Goal: Task Accomplishment & Management: Complete application form

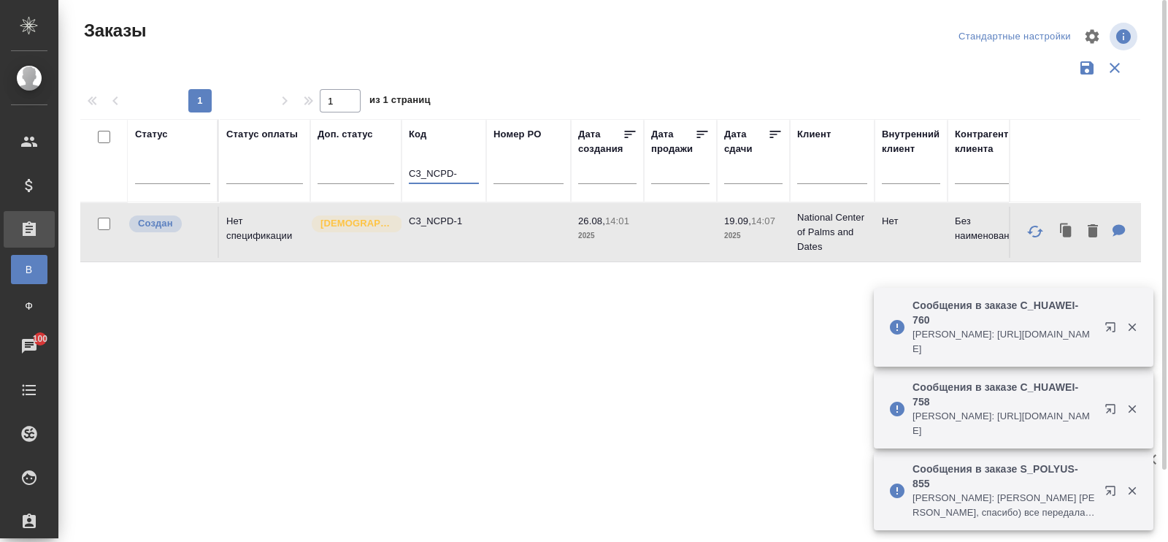
drag, startPoint x: 459, startPoint y: 171, endPoint x: 402, endPoint y: 169, distance: 57.7
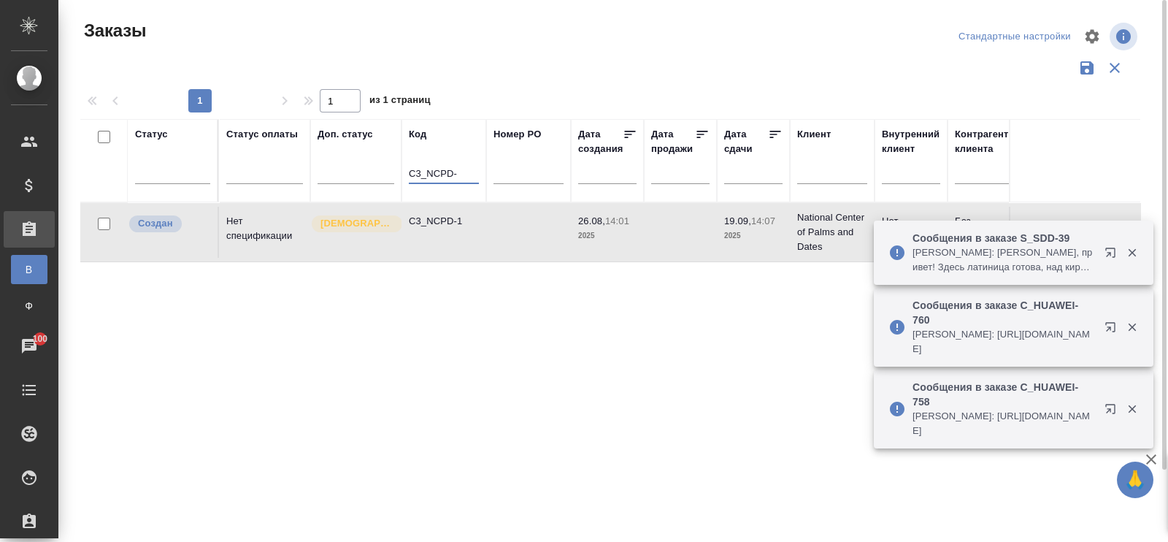
paste input "RLN-1"
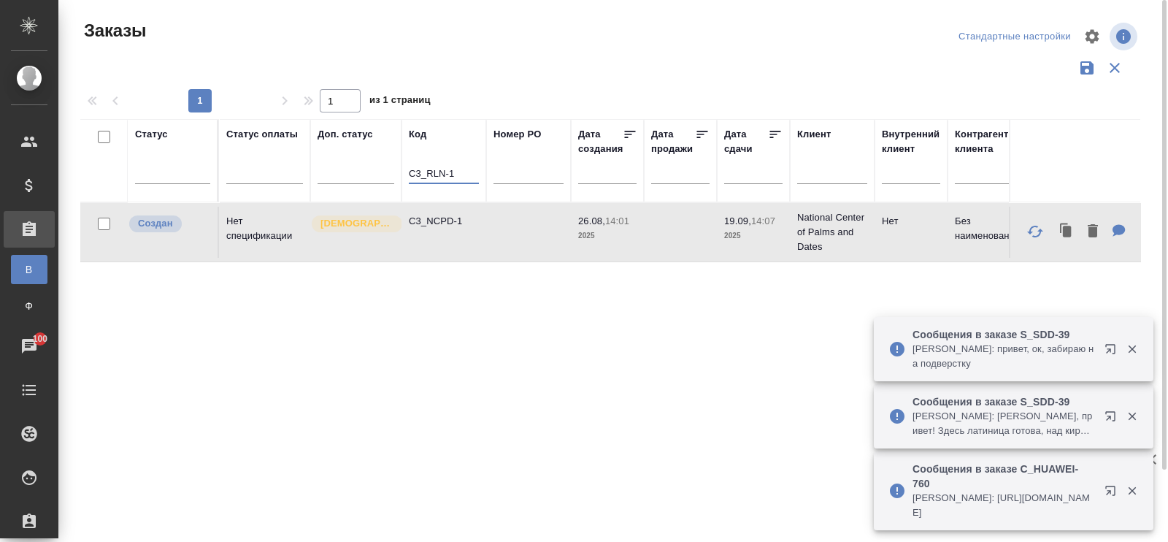
type input "C3_RLN-1"
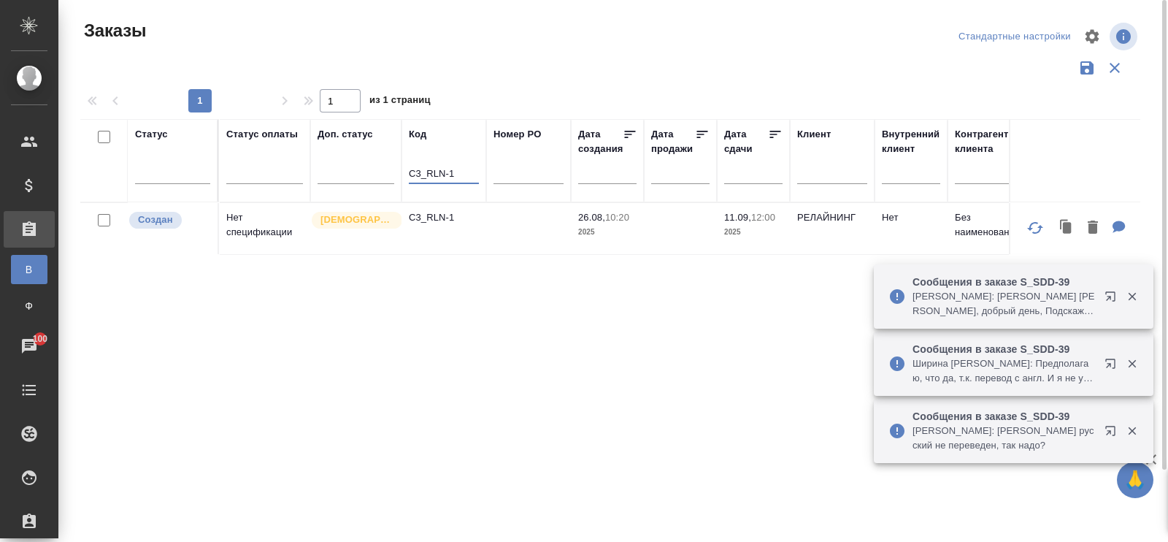
click at [242, 231] on td "Нет спецификации" at bounding box center [264, 228] width 91 height 51
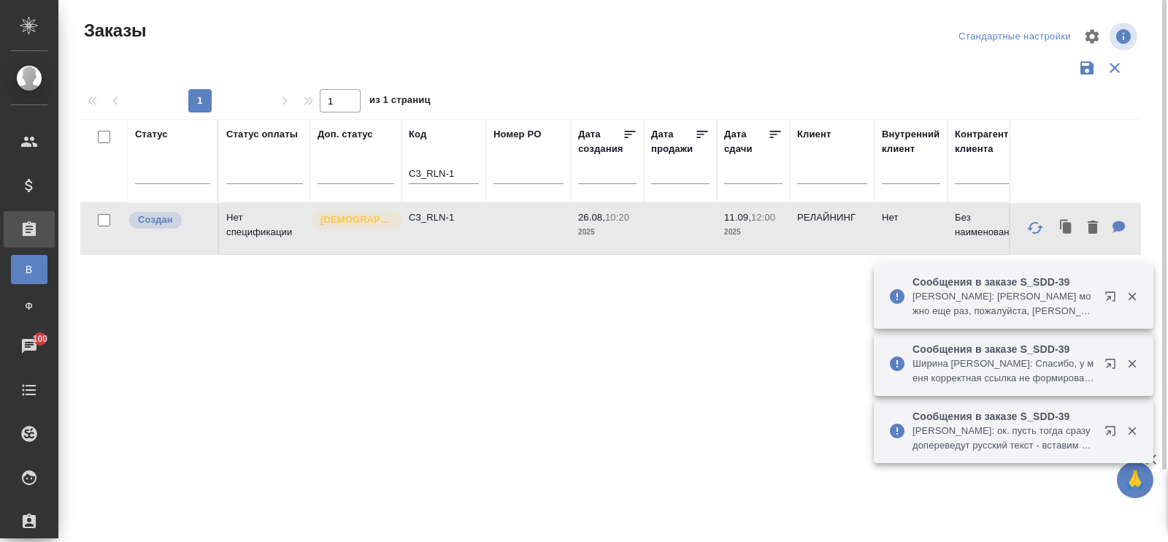
click at [219, 220] on td "Нет спецификации" at bounding box center [264, 228] width 91 height 51
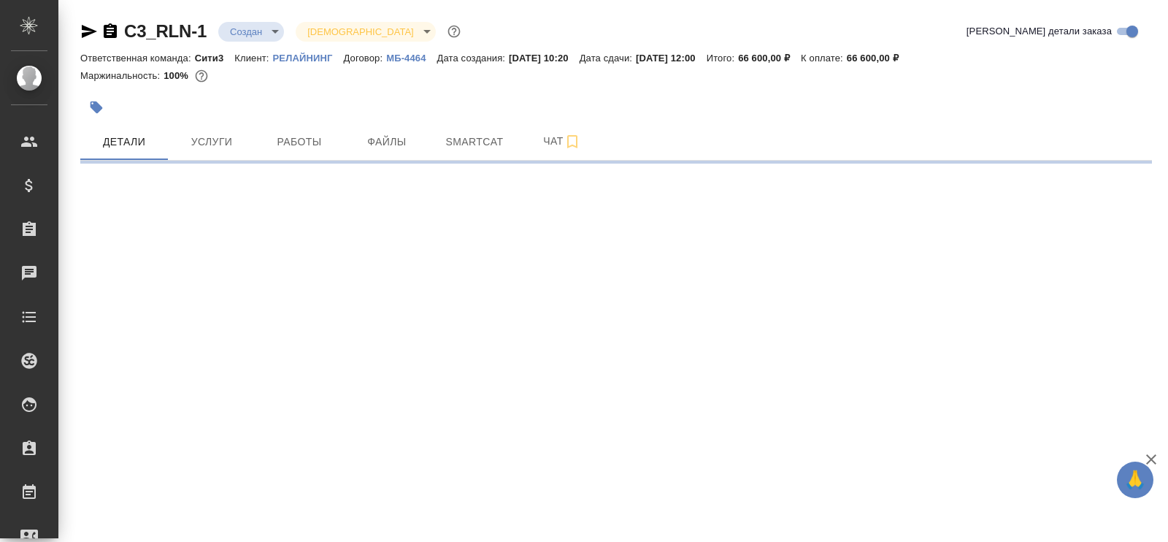
select select "RU"
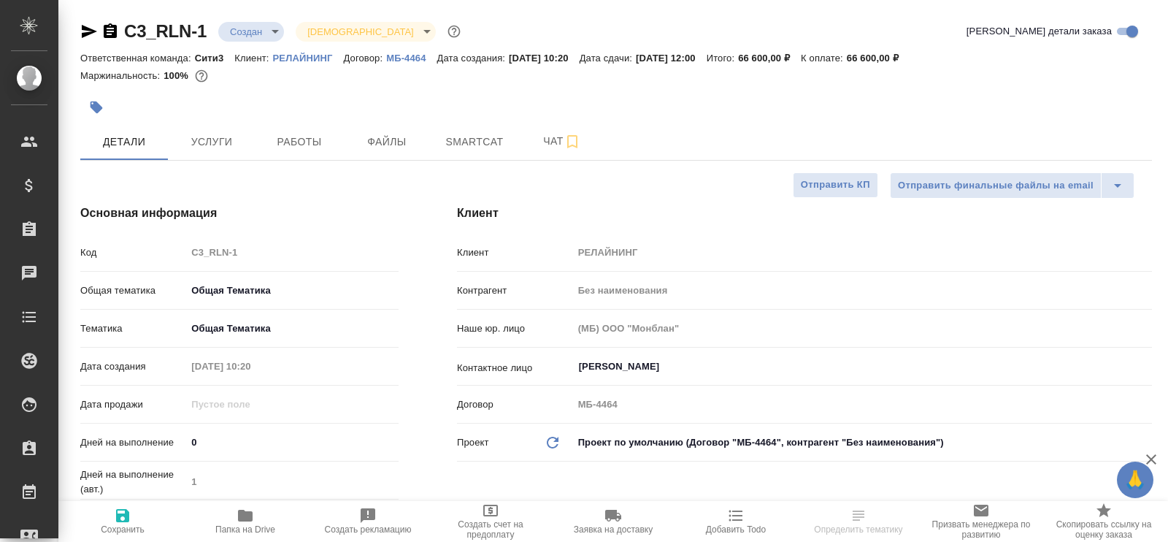
type textarea "x"
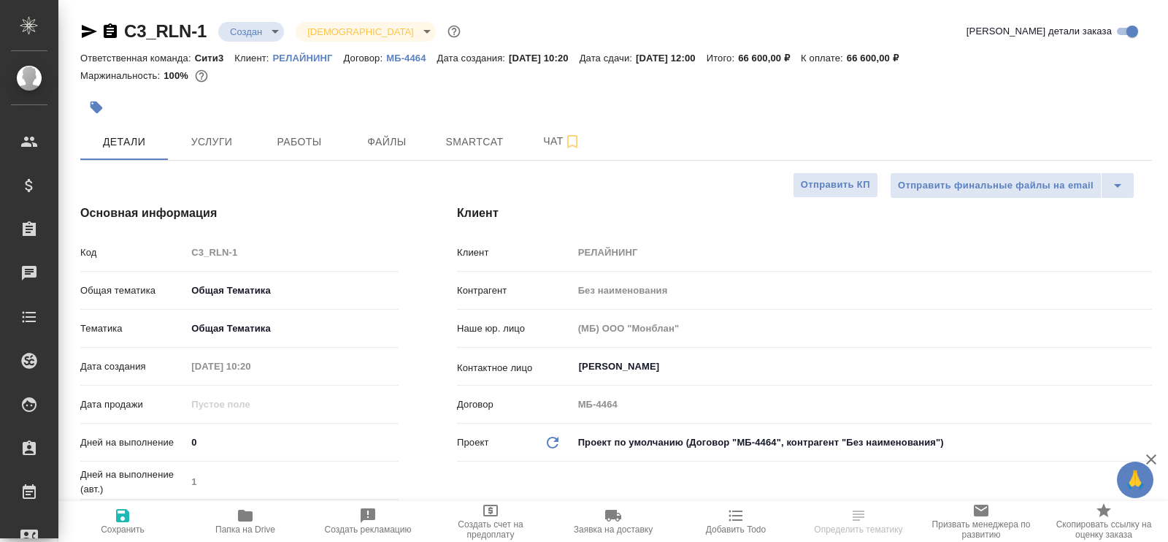
type textarea "x"
type input "Касаткина Александра"
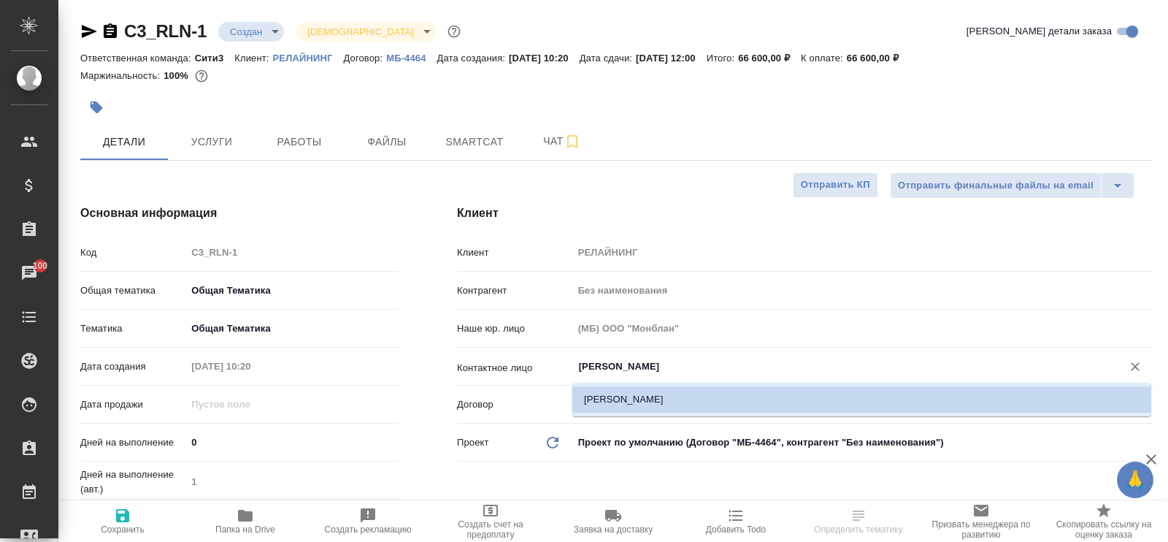
click at [654, 369] on input "[PERSON_NAME]" at bounding box center [838, 367] width 521 height 18
click at [706, 401] on li "[PERSON_NAME]" at bounding box center [861, 399] width 579 height 26
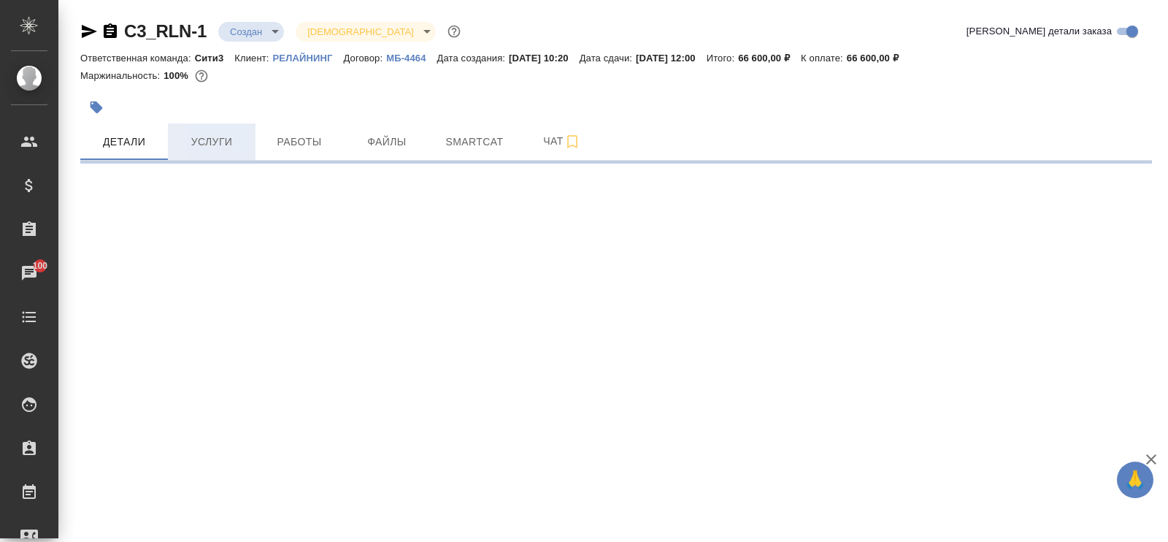
select select "RU"
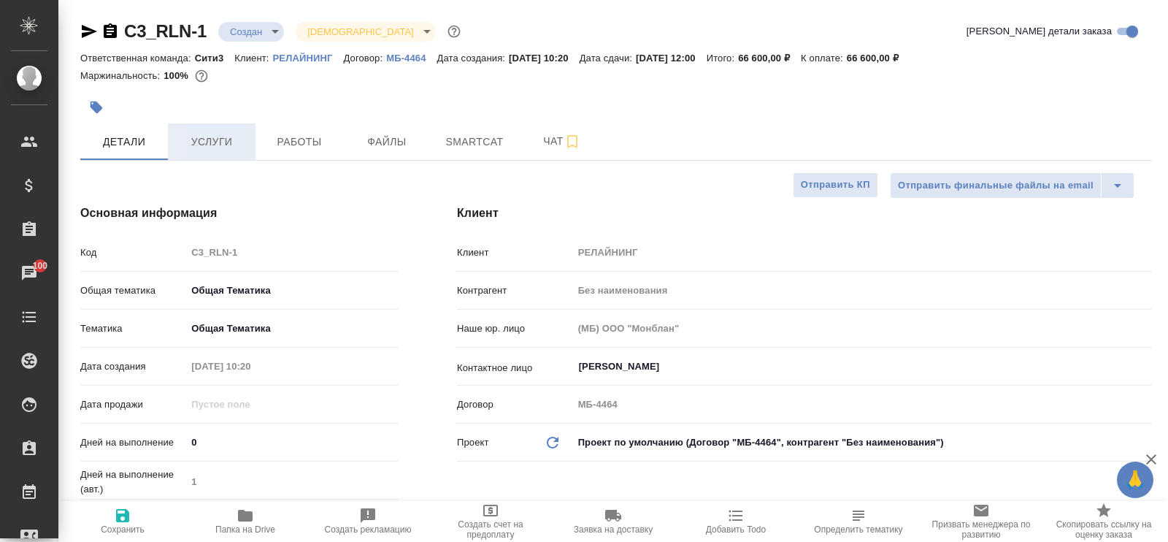
type textarea "x"
click at [212, 142] on span "Услуги" at bounding box center [212, 142] width 70 height 18
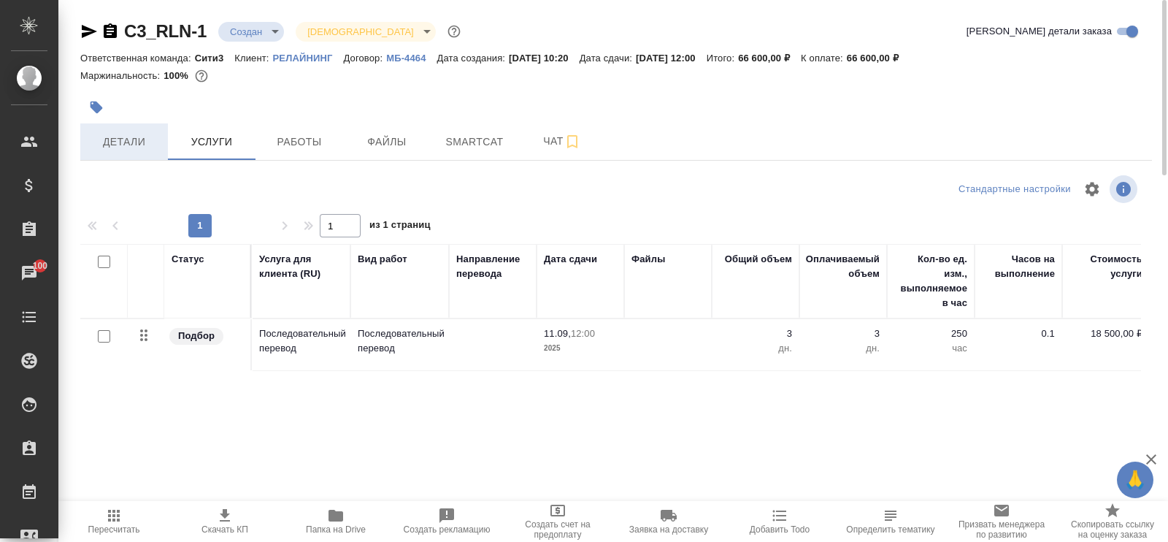
click at [143, 136] on span "Детали" at bounding box center [124, 142] width 70 height 18
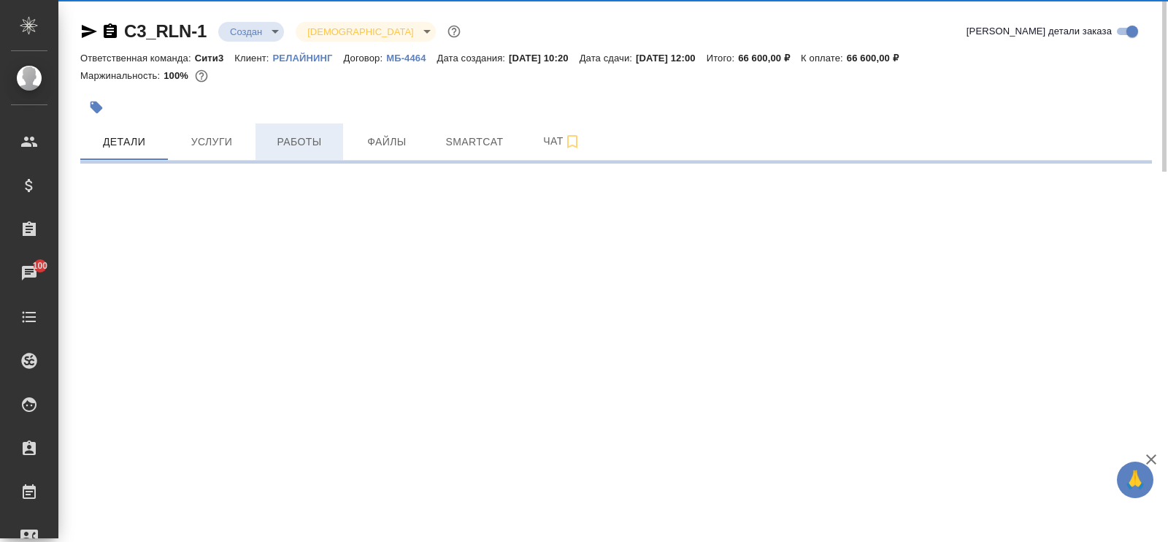
select select "RU"
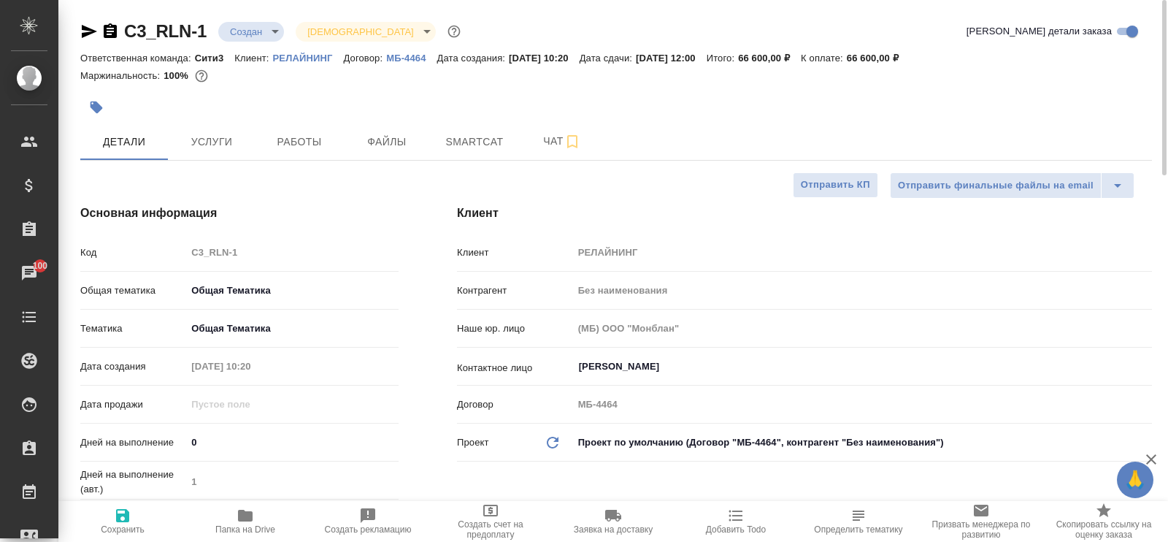
type textarea "x"
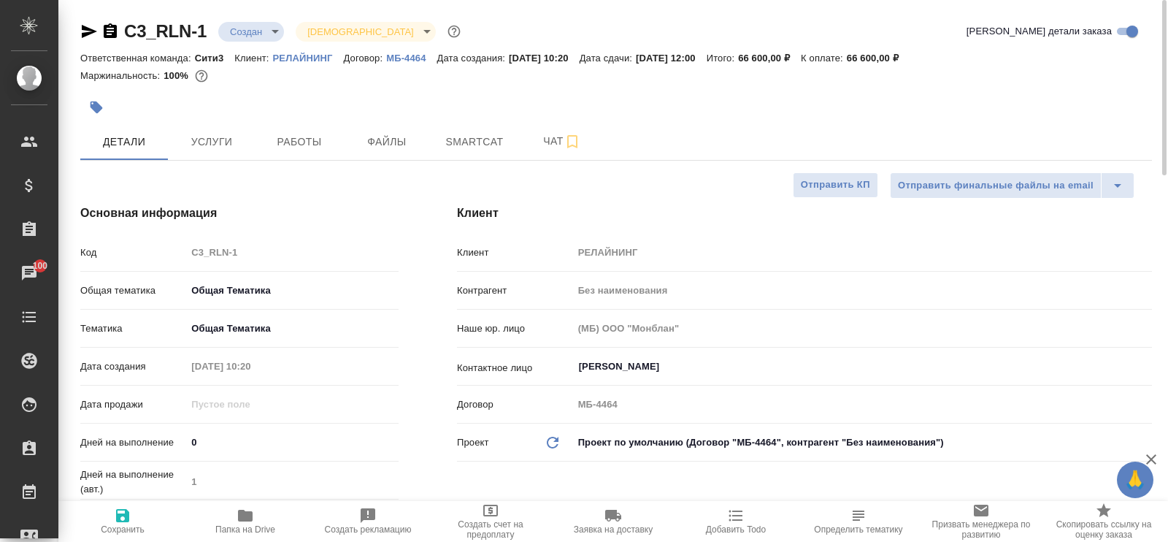
type textarea "x"
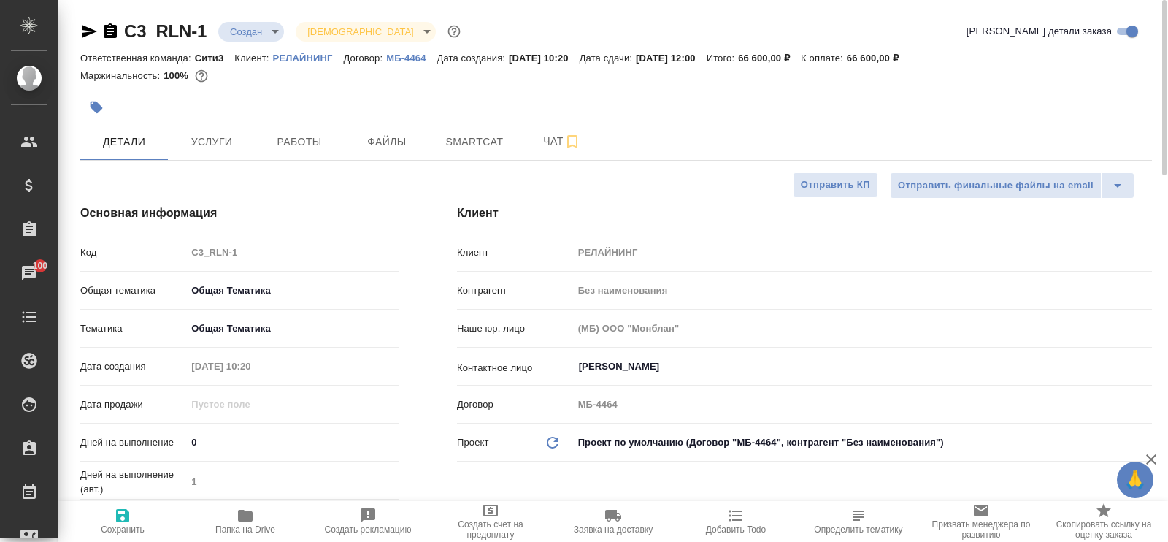
type textarea "x"
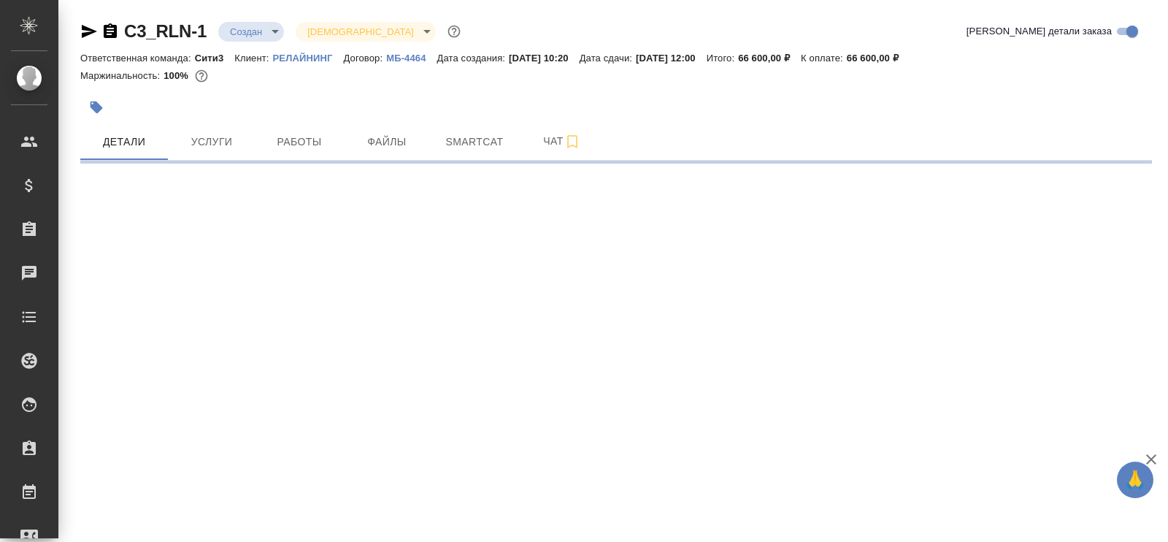
select select "RU"
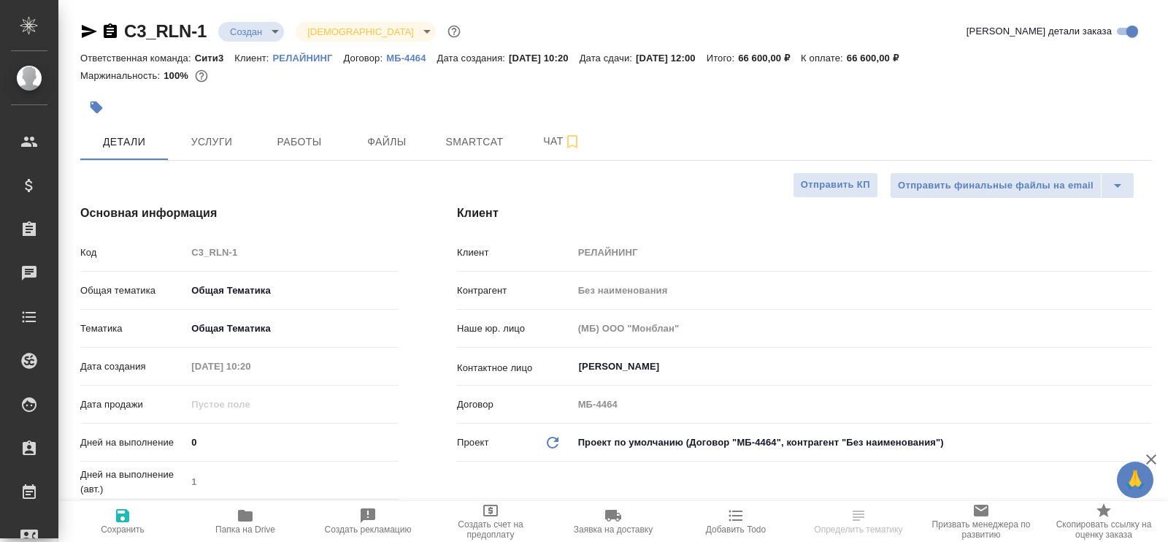
type textarea "x"
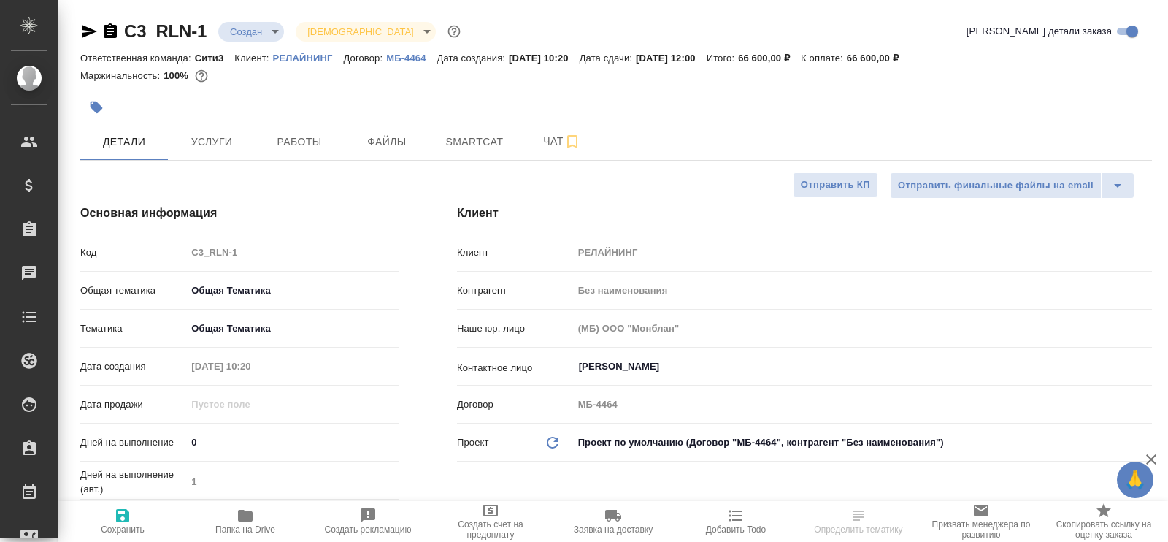
type textarea "x"
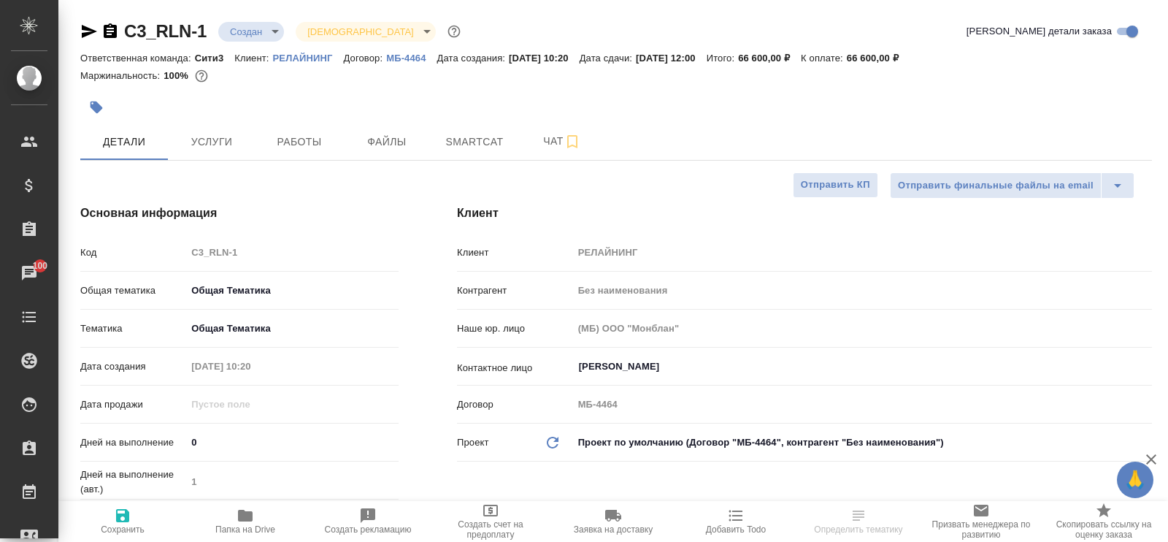
type textarea "x"
select select "RU"
